Goal: Check status: Check status

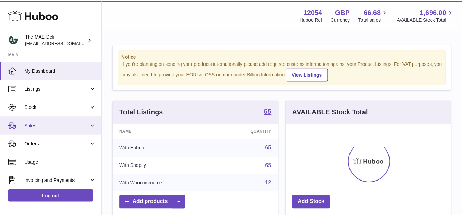
scroll to position [107, 167]
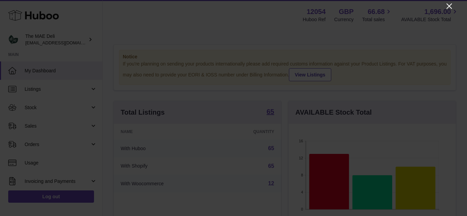
click at [449, 3] on icon "Close" at bounding box center [449, 6] width 8 height 8
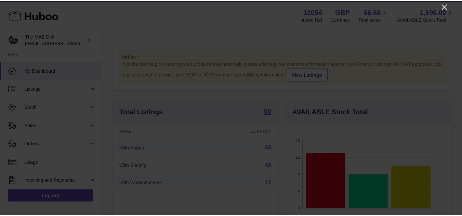
scroll to position [341857, 341798]
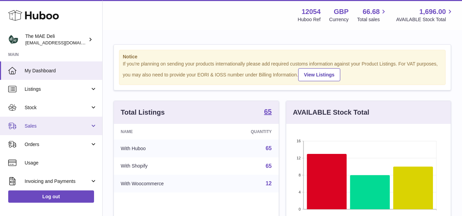
click at [40, 127] on span "Sales" at bounding box center [57, 126] width 65 height 6
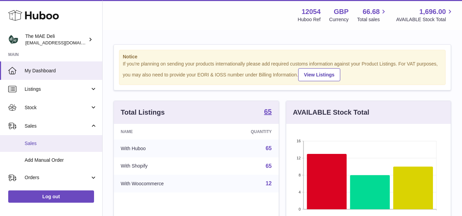
click at [45, 144] on span "Sales" at bounding box center [61, 144] width 72 height 6
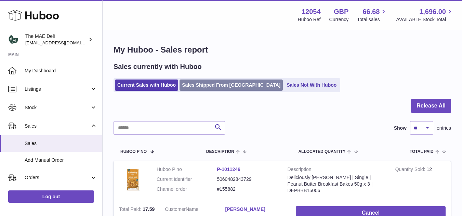
click at [210, 82] on link "Sales Shipped From [GEOGRAPHIC_DATA]" at bounding box center [231, 85] width 103 height 11
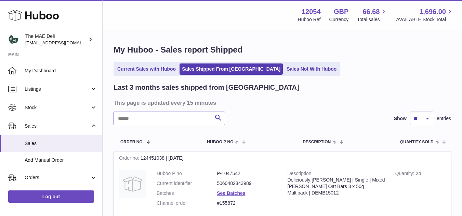
click at [189, 120] on input "text" at bounding box center [169, 119] width 111 height 14
paste input "*********"
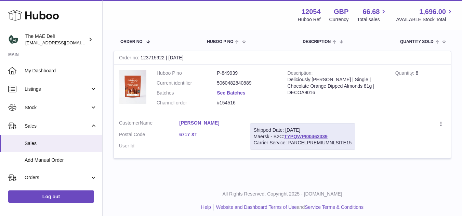
scroll to position [105, 0]
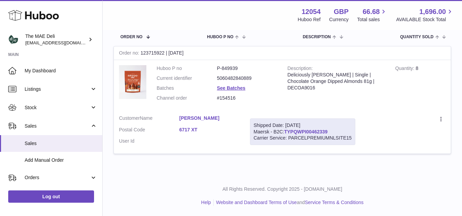
type input "*********"
click at [324, 133] on link "TYPQWPI00462339" at bounding box center [305, 131] width 43 height 5
click at [322, 141] on div "Carrier Service: PARCELPREMIUMNLSITE15" at bounding box center [303, 138] width 98 height 6
click at [140, 18] on div "Menu Huboo 12054 Huboo Ref GBP Currency 66.68 Total sales 1,696.00 AVAILABLE St…" at bounding box center [282, 15] width 343 height 16
click at [137, 168] on div "My Huboo - Sales report Shipped Current Sales with Huboo Sales Shipped From Hub…" at bounding box center [282, 50] width 359 height 251
